Goal: Transaction & Acquisition: Purchase product/service

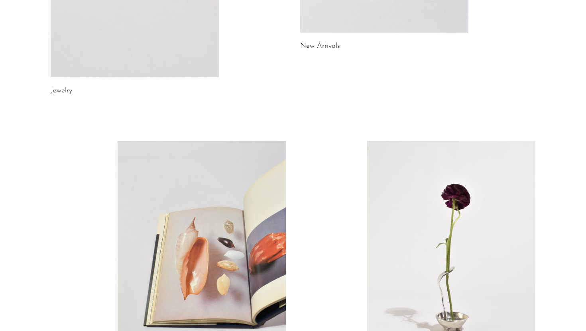
scroll to position [291, 0]
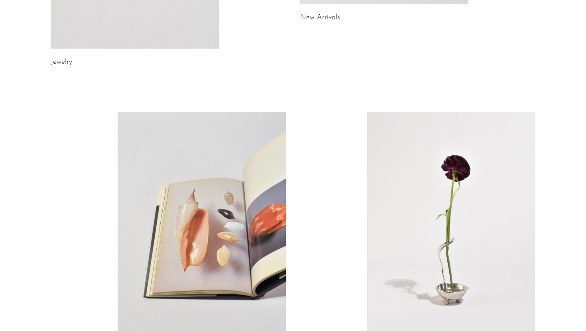
click at [279, 182] on link at bounding box center [202, 230] width 168 height 236
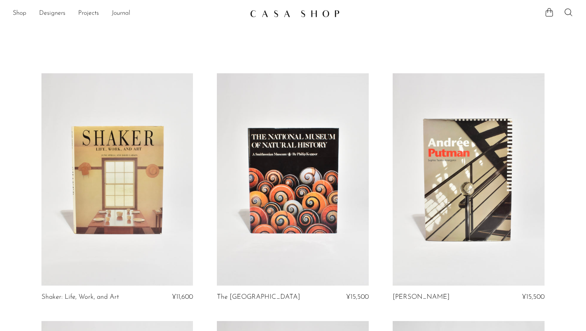
click at [324, 106] on link at bounding box center [293, 179] width 152 height 213
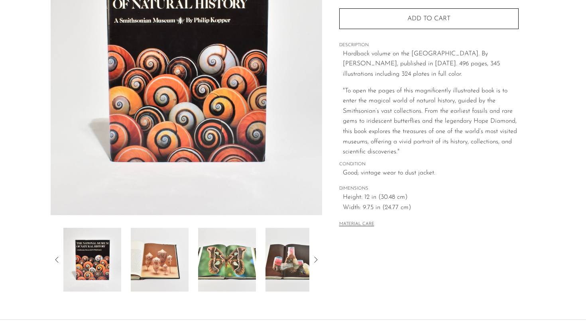
scroll to position [124, 0]
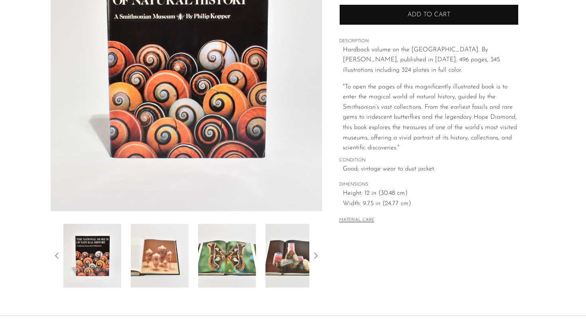
click at [430, 25] on button "Add to cart" at bounding box center [428, 14] width 179 height 21
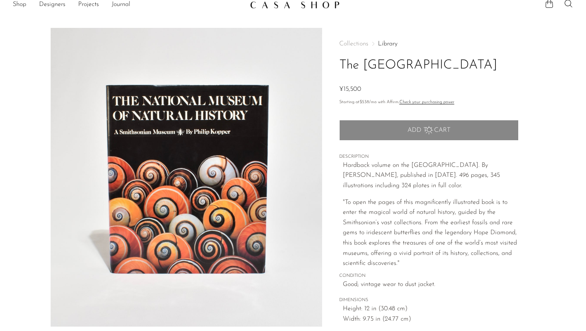
scroll to position [0, 0]
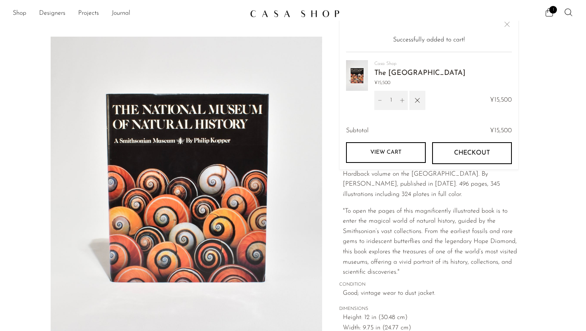
click at [472, 157] on span "Checkout" at bounding box center [472, 154] width 36 height 8
